Goal: Task Accomplishment & Management: Manage account settings

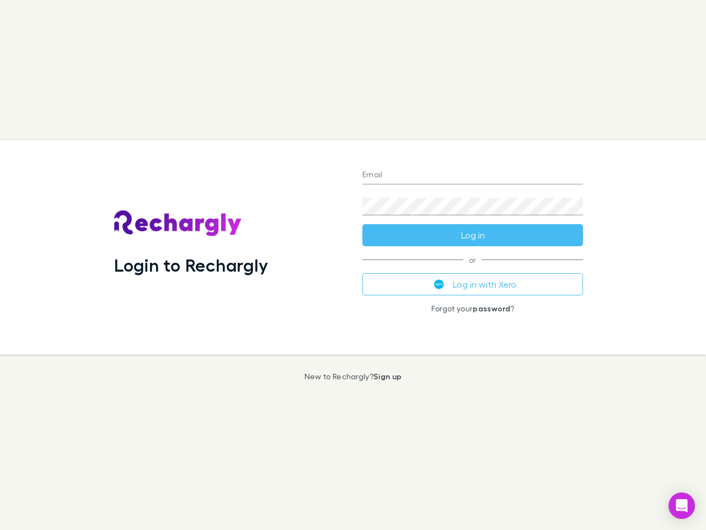
click at [353, 265] on div "Login to Rechargly" at bounding box center [229, 247] width 248 height 214
click at [473, 175] on input "Email" at bounding box center [472, 176] width 221 height 18
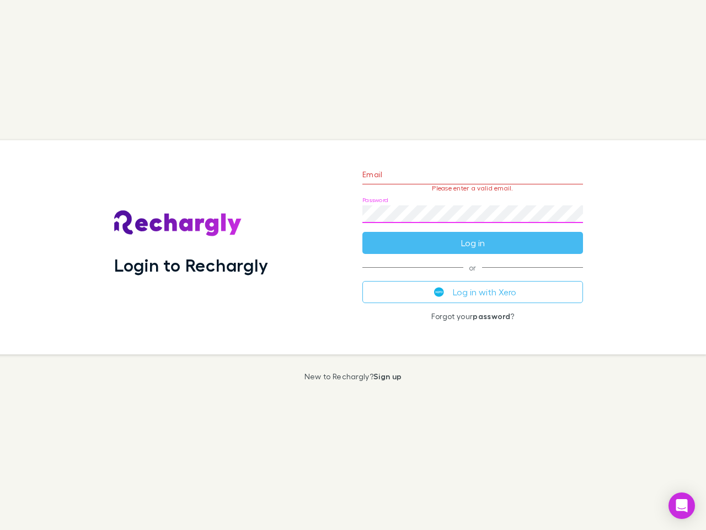
click at [473, 235] on form "Email Please enter a valid email. Password Log in" at bounding box center [472, 206] width 221 height 96
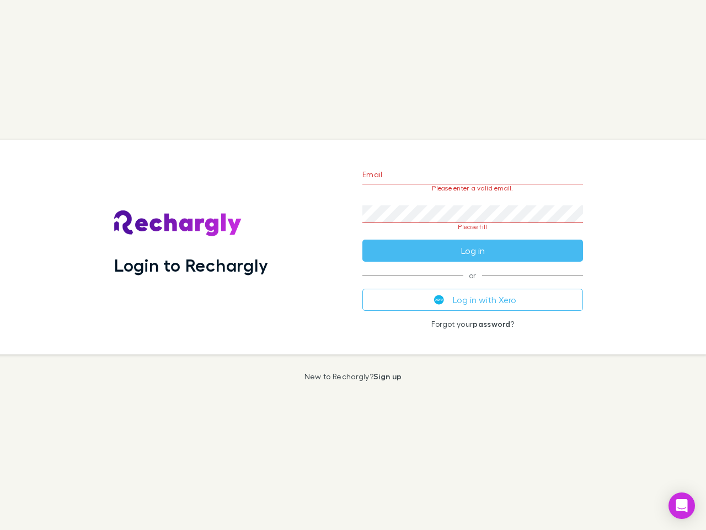
click at [473, 284] on div "Email Please enter a valid email. Password Please fill Log in or Log in with Xe…" at bounding box center [473, 247] width 238 height 214
click at [682, 505] on icon "Open Intercom Messenger" at bounding box center [682, 505] width 12 height 13
